Goal: Transaction & Acquisition: Book appointment/travel/reservation

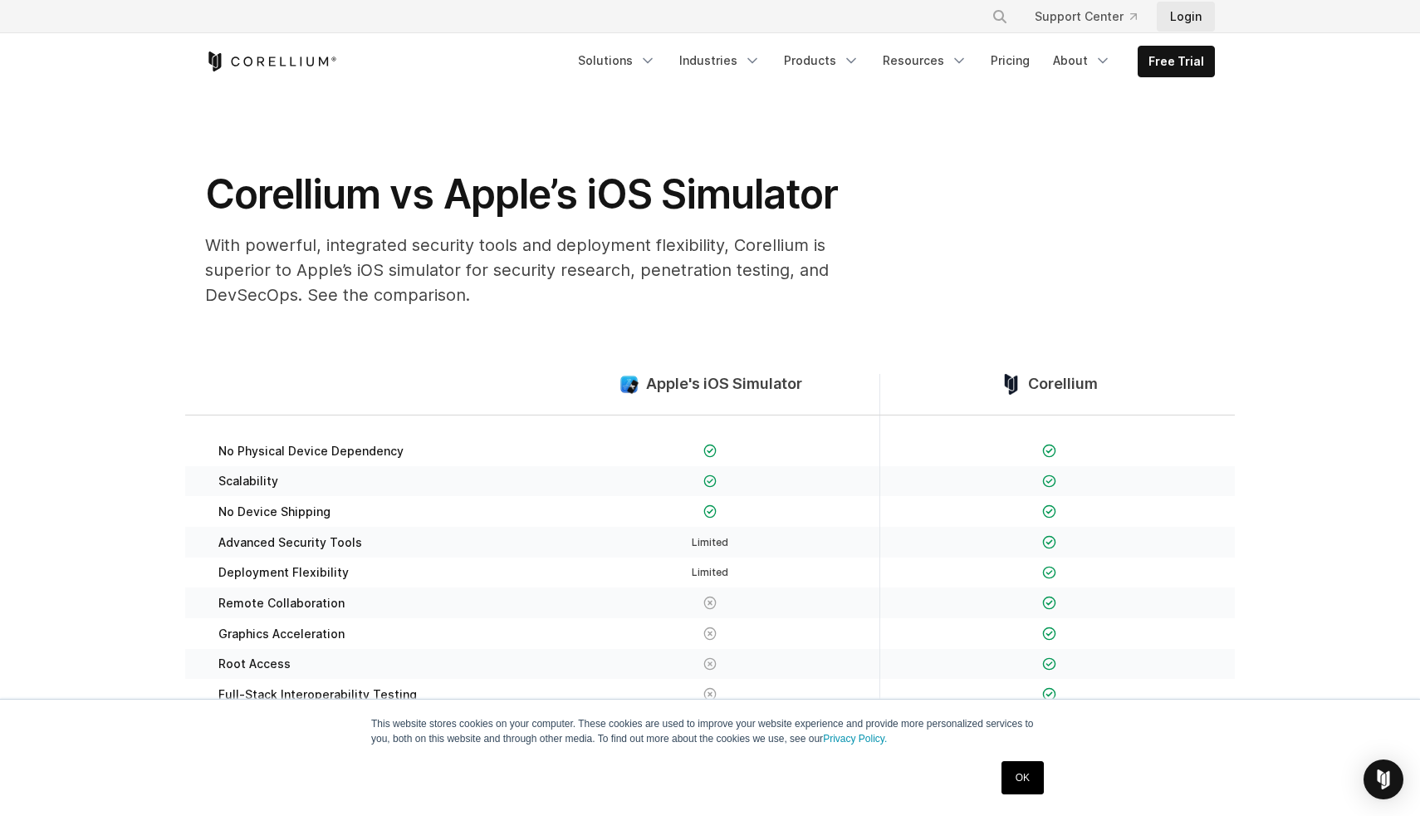
click at [1186, 18] on link "Login" at bounding box center [1186, 17] width 58 height 30
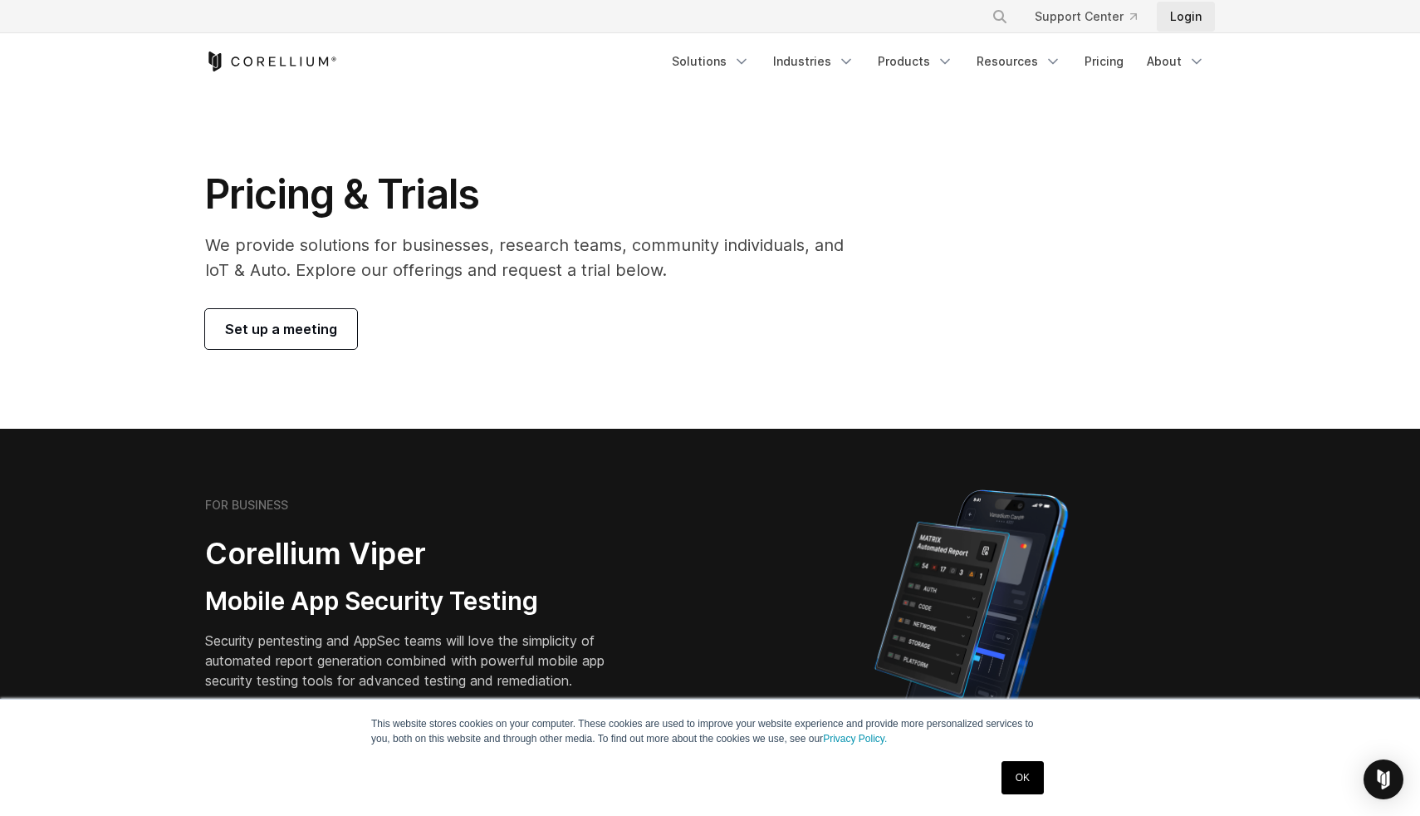
click at [1177, 10] on link "Login" at bounding box center [1186, 17] width 58 height 30
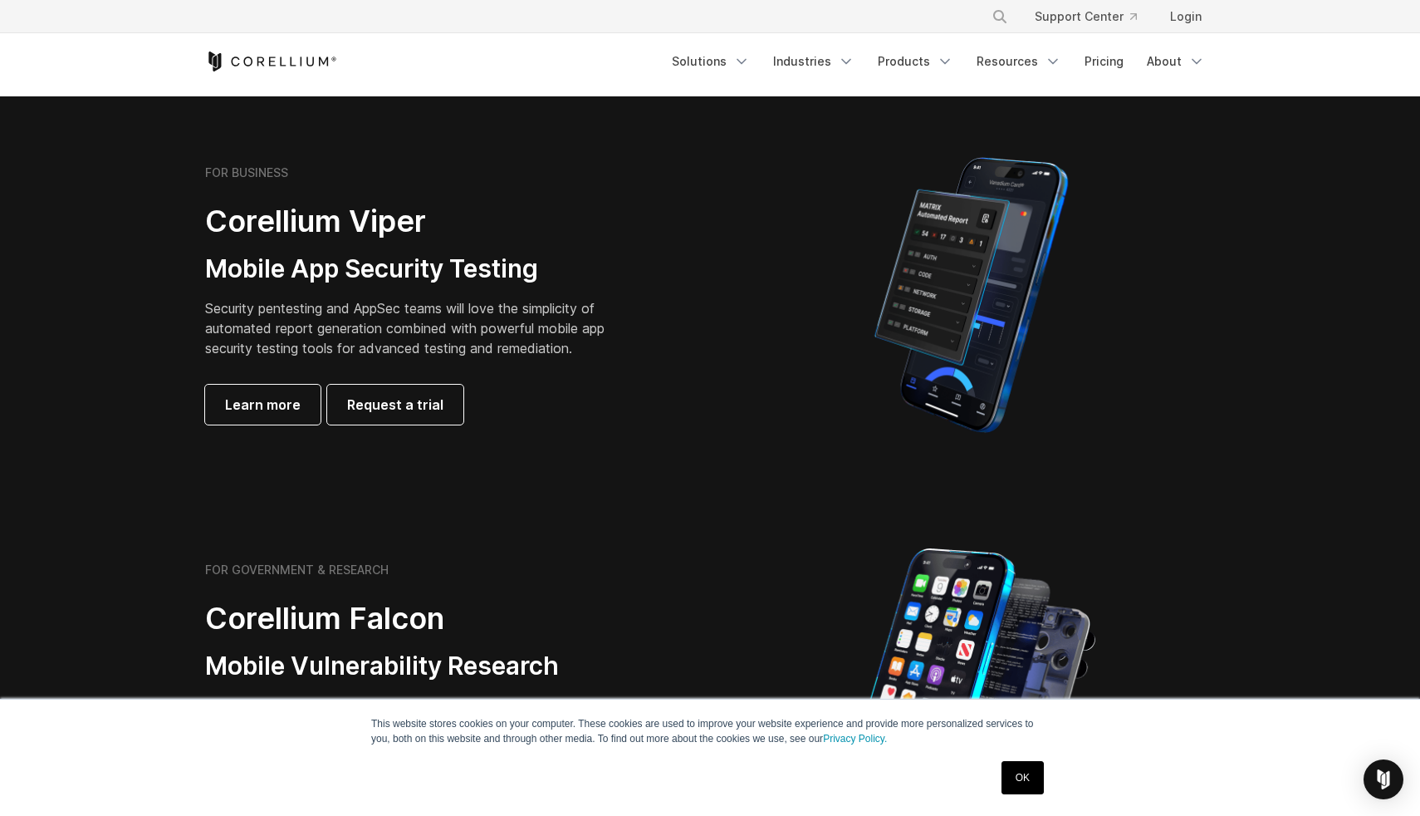
scroll to position [331, 0]
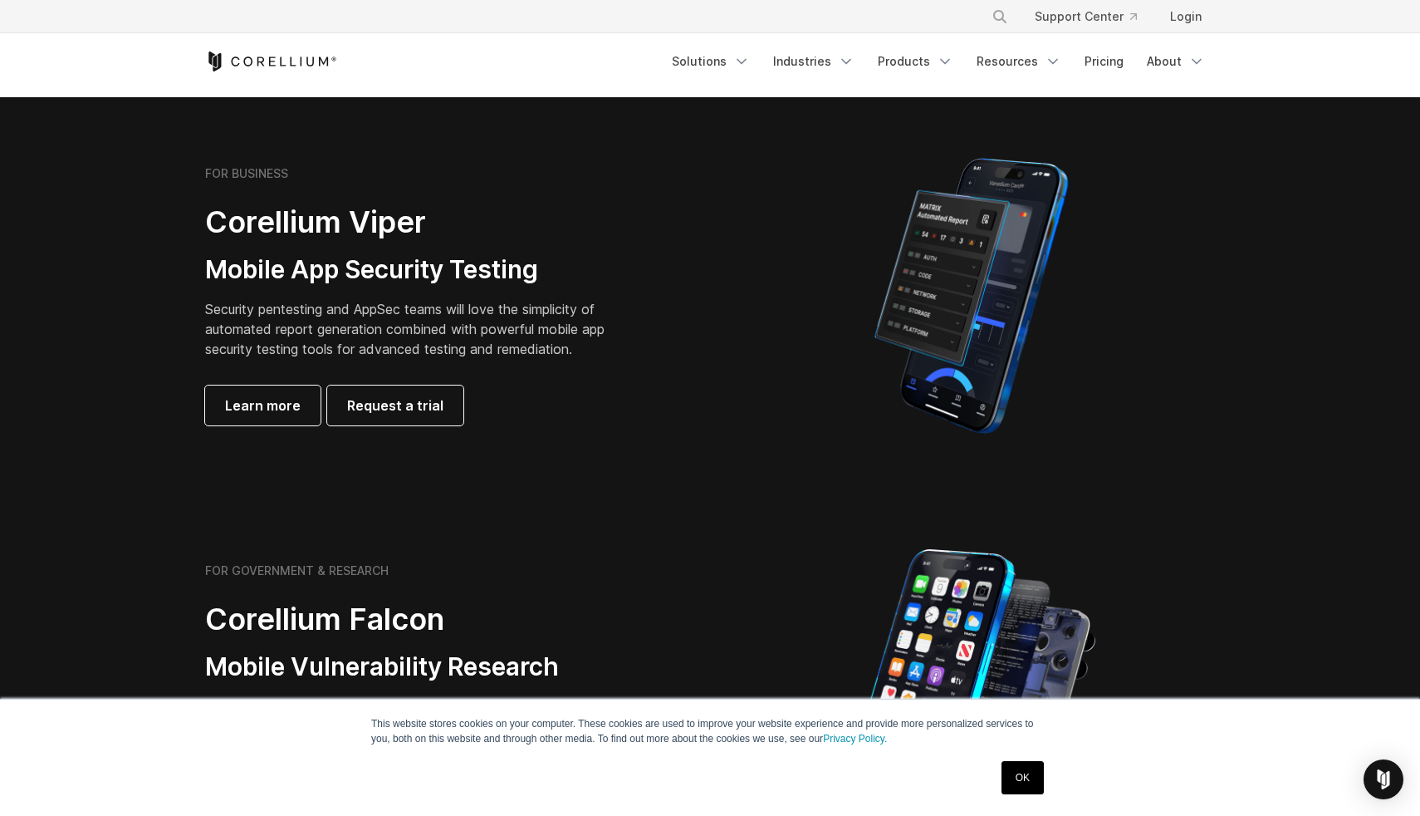
click at [1029, 782] on link "OK" at bounding box center [1023, 777] width 42 height 33
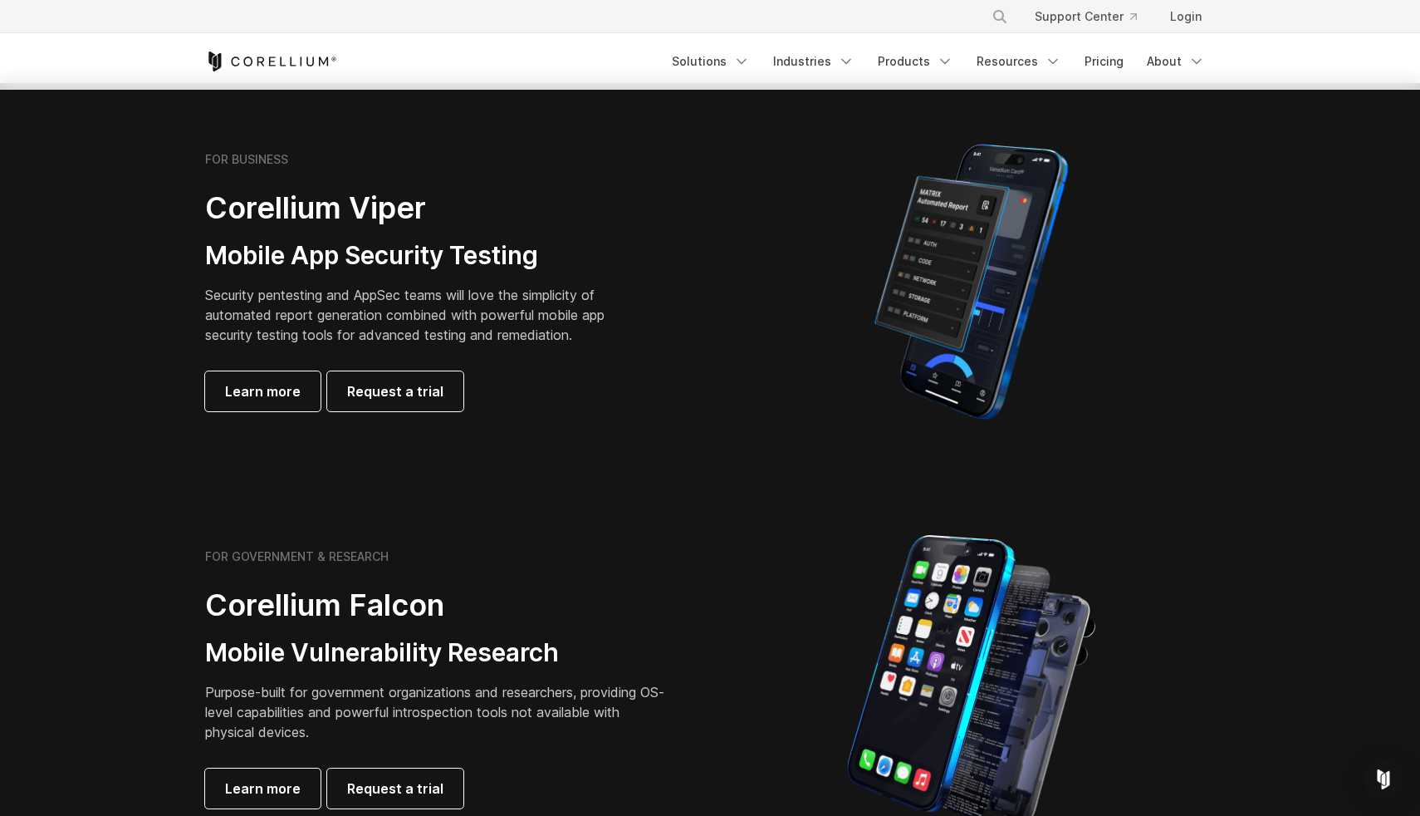
scroll to position [0, 0]
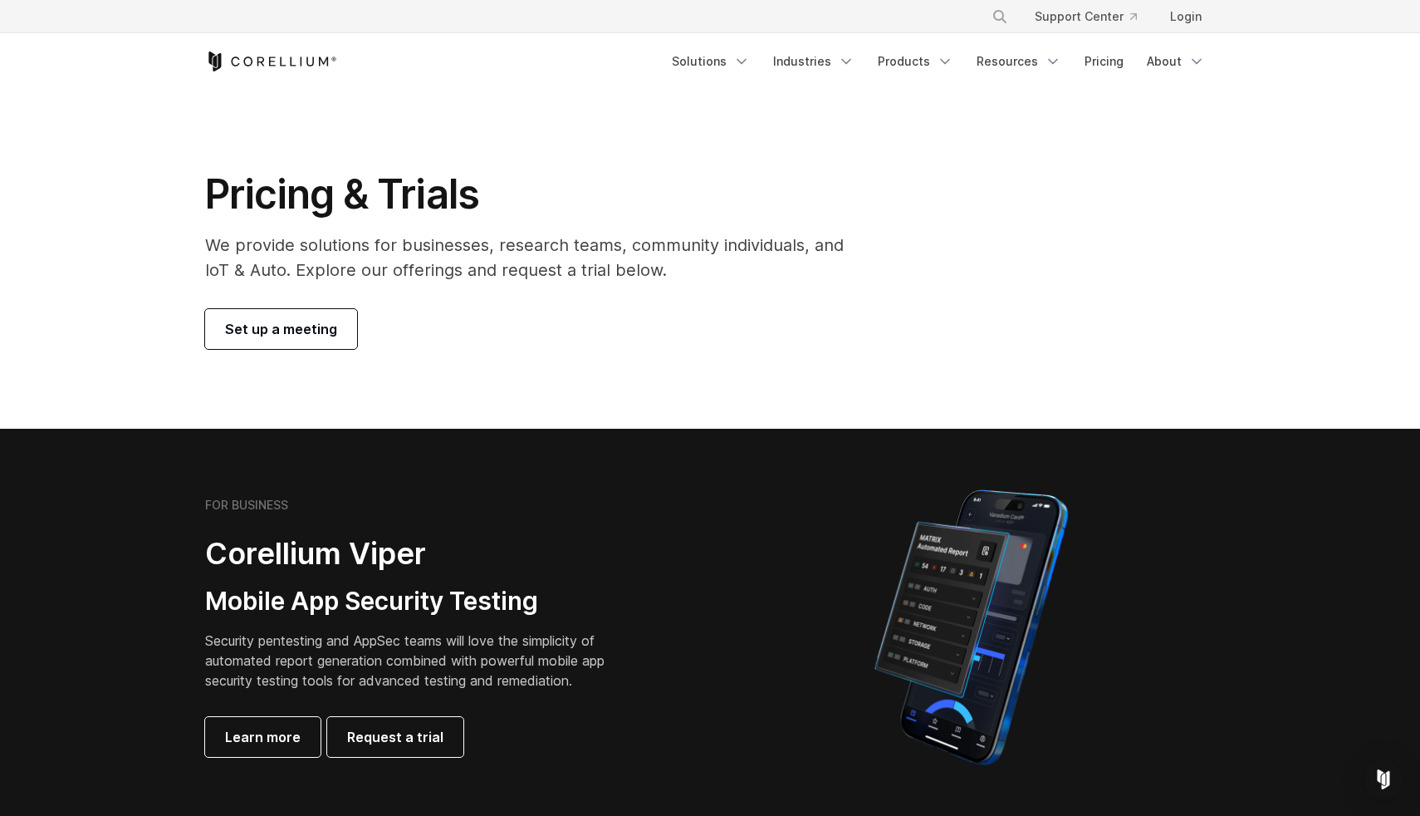
click at [329, 306] on div "Pricing & Trials We provide solutions for businesses, research teams, community…" at bounding box center [536, 258] width 695 height 179
click at [329, 320] on span "Set up a meeting" at bounding box center [281, 329] width 112 height 20
